Goal: Transaction & Acquisition: Purchase product/service

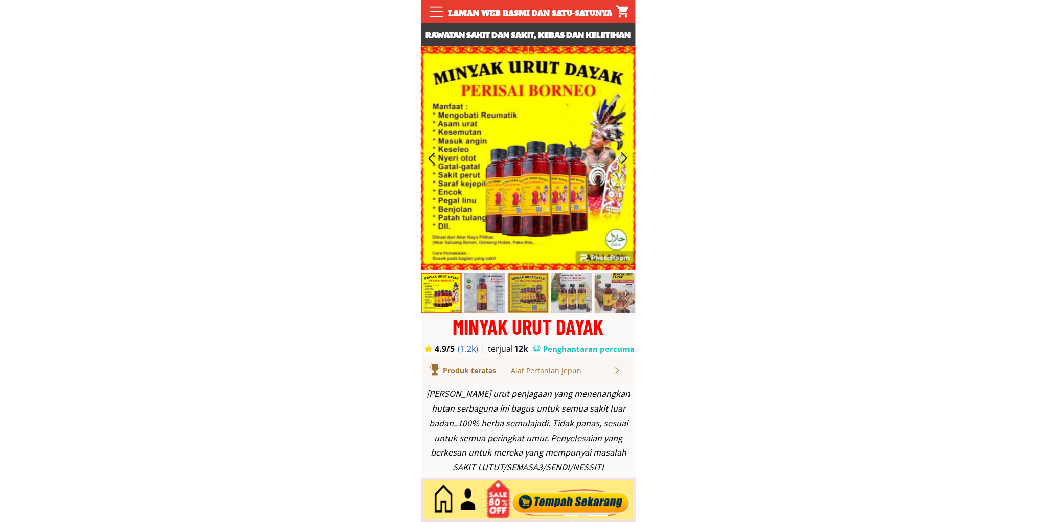
click at [556, 488] on div at bounding box center [571, 500] width 124 height 34
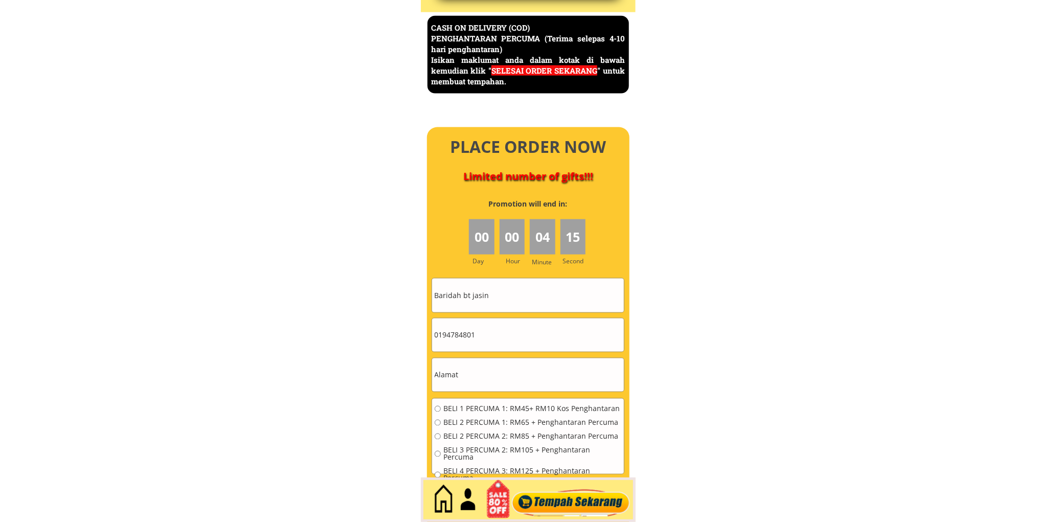
scroll to position [4437, 0]
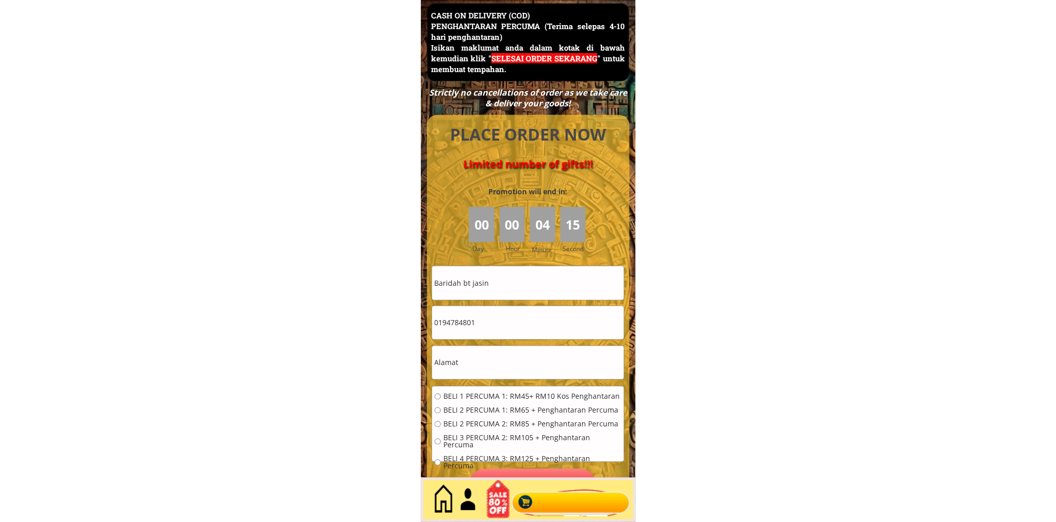
click at [524, 275] on input "Baridah bt jasin" at bounding box center [528, 282] width 192 height 33
paste input "[PERSON_NAME]"
type input "[PERSON_NAME]"
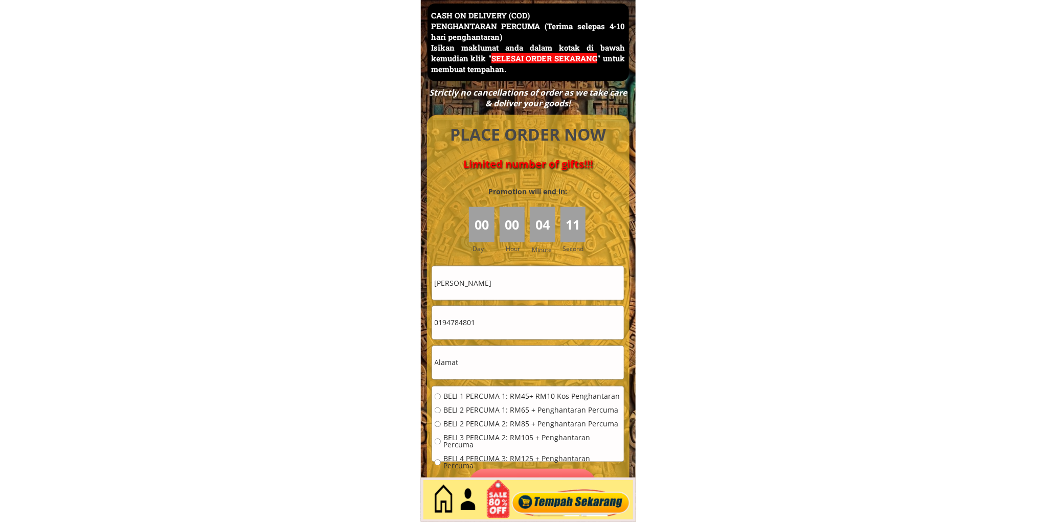
click at [513, 320] on input "0194784801" at bounding box center [528, 322] width 192 height 33
paste input "37235350"
type input "0137235350"
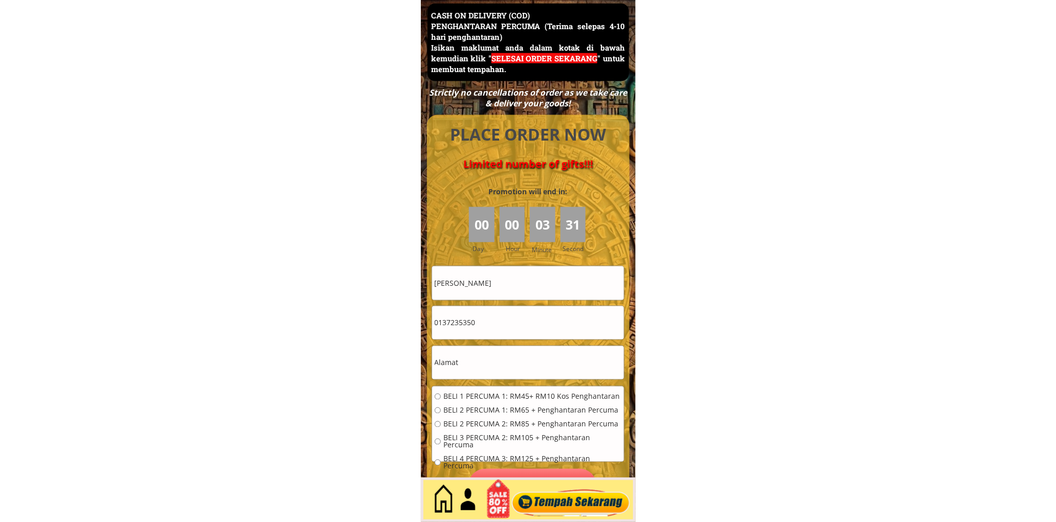
click at [497, 359] on input "text" at bounding box center [528, 362] width 192 height 33
drag, startPoint x: 497, startPoint y: 359, endPoint x: 487, endPoint y: 385, distance: 27.2
click at [497, 359] on input "text" at bounding box center [528, 362] width 192 height 33
paste input "50088 [GEOGRAPHIC_DATA], [GEOGRAPHIC_DATA]"
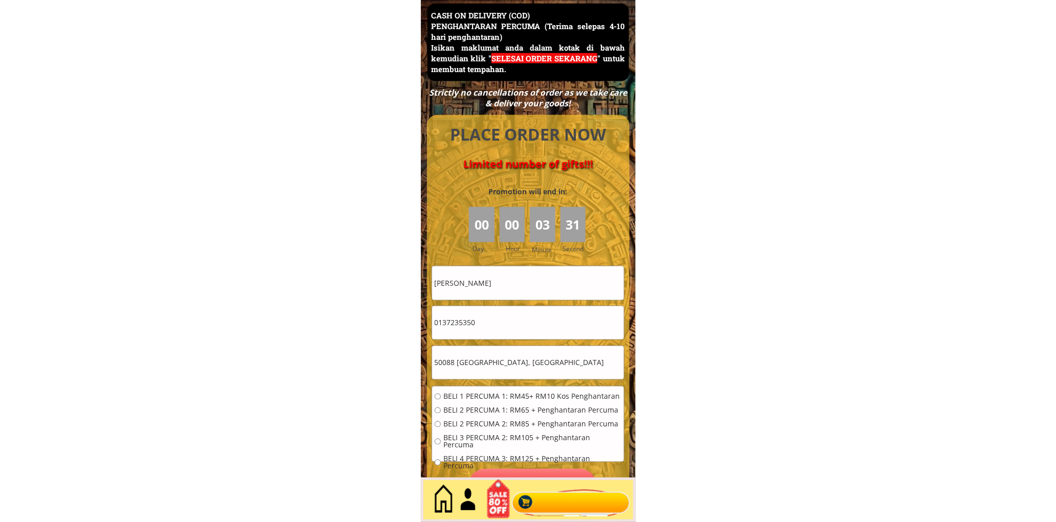
type input "50088 [GEOGRAPHIC_DATA], [GEOGRAPHIC_DATA]"
click at [479, 393] on span "BELI 1 PERCUMA 1: RM45+ RM10 Kos Penghantaran" at bounding box center [532, 396] width 178 height 7
radio input "true"
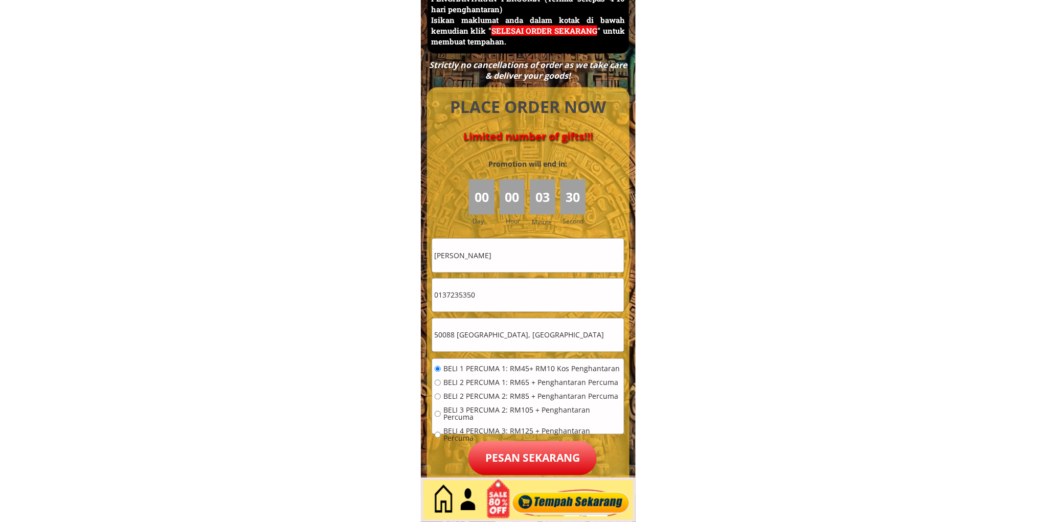
scroll to position [4532, 0]
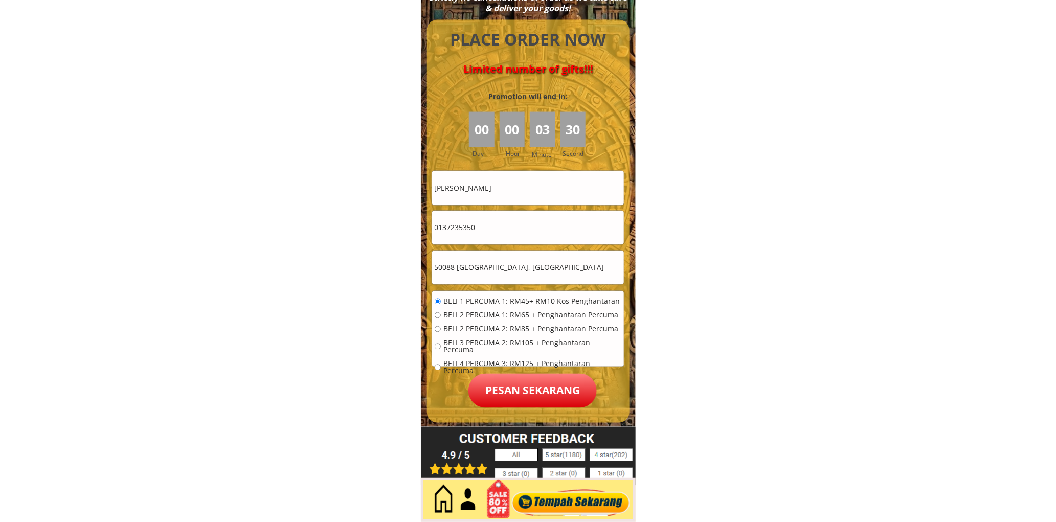
click at [529, 381] on p "Pesan sekarang" at bounding box center [532, 391] width 128 height 34
